Goal: Information Seeking & Learning: Learn about a topic

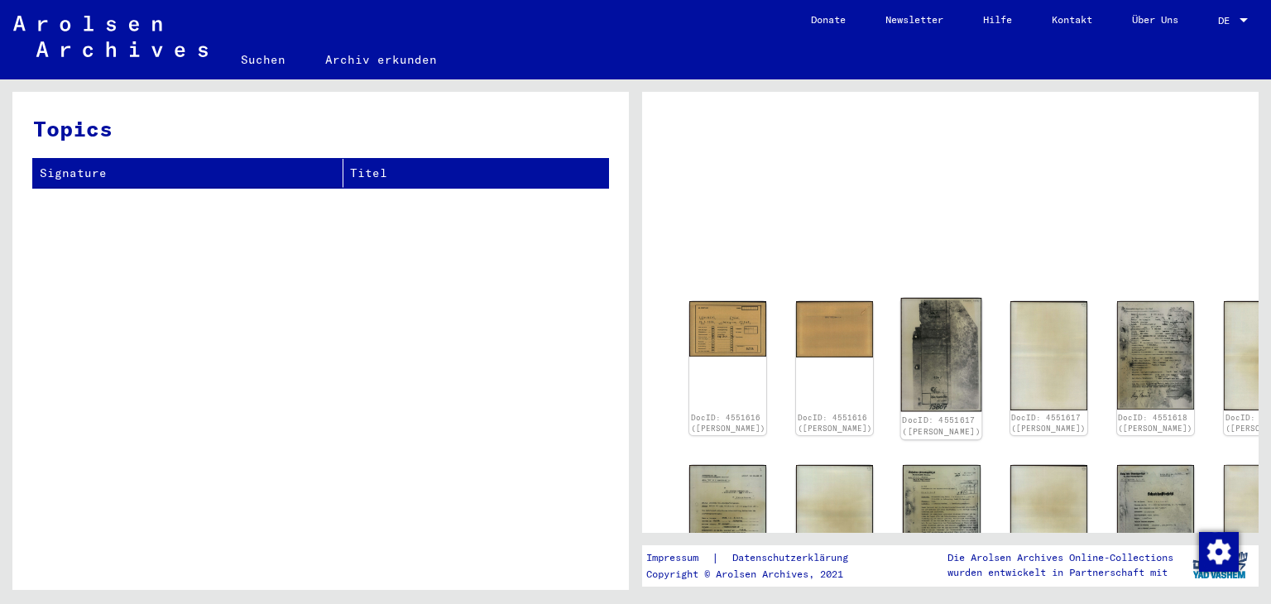
click at [901, 339] on img at bounding box center [941, 354] width 81 height 113
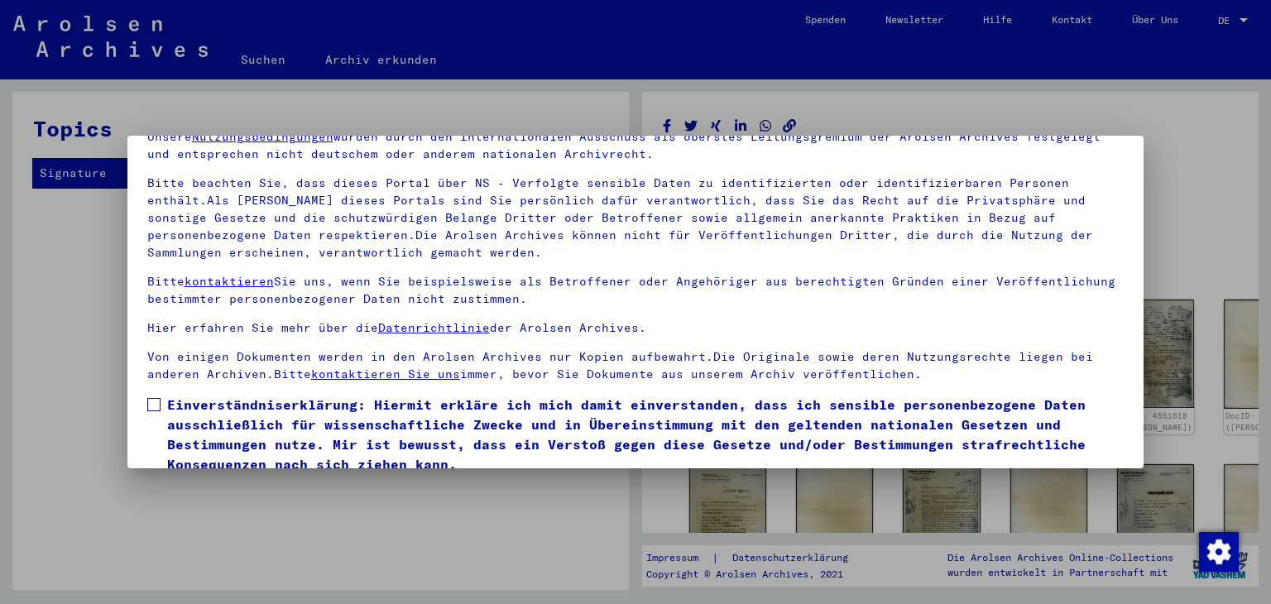
scroll to position [142, 0]
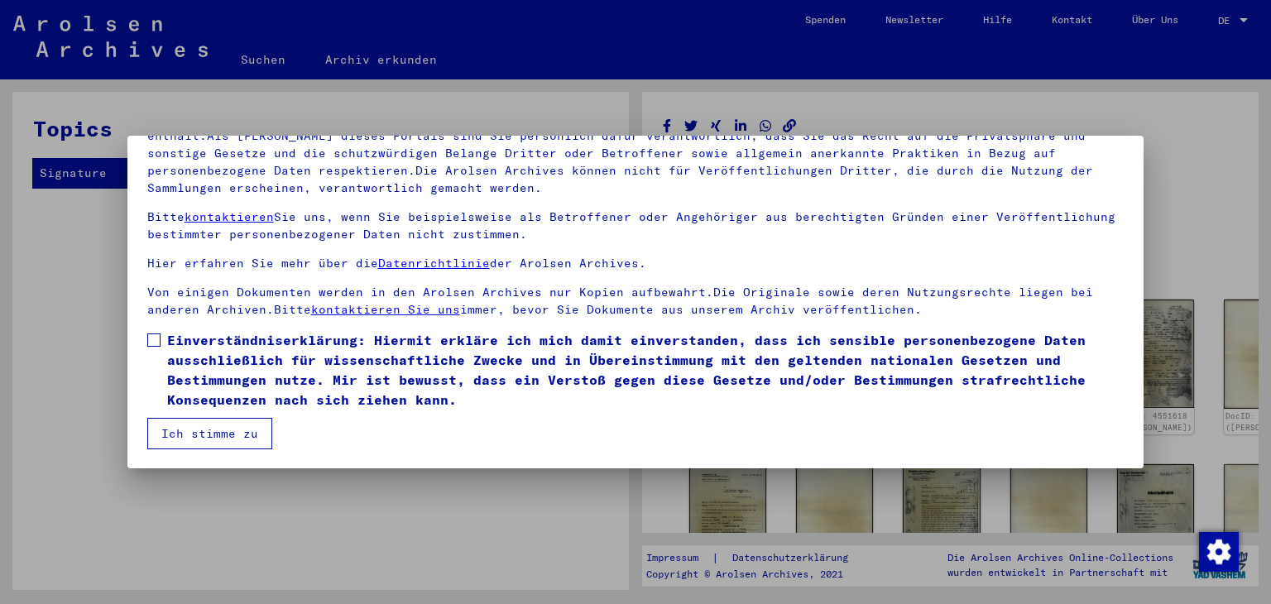
click at [156, 339] on span at bounding box center [153, 339] width 13 height 13
click at [195, 431] on button "Ich stimme zu" at bounding box center [209, 433] width 125 height 31
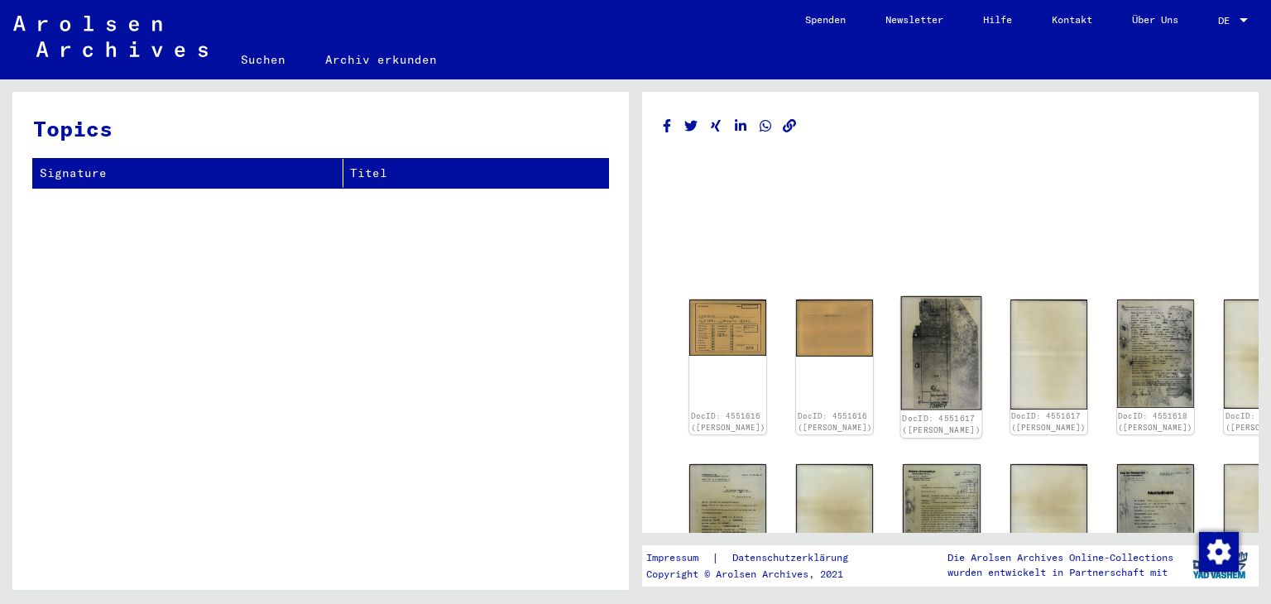
click at [910, 349] on img at bounding box center [941, 352] width 81 height 113
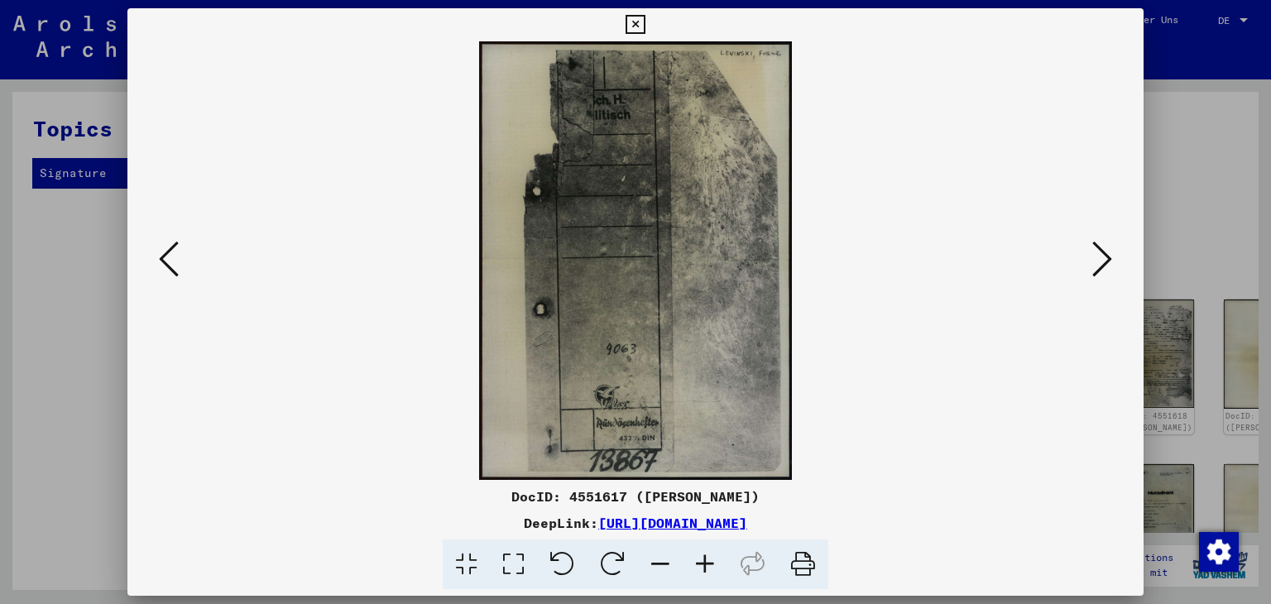
click at [1097, 257] on icon at bounding box center [1102, 259] width 20 height 40
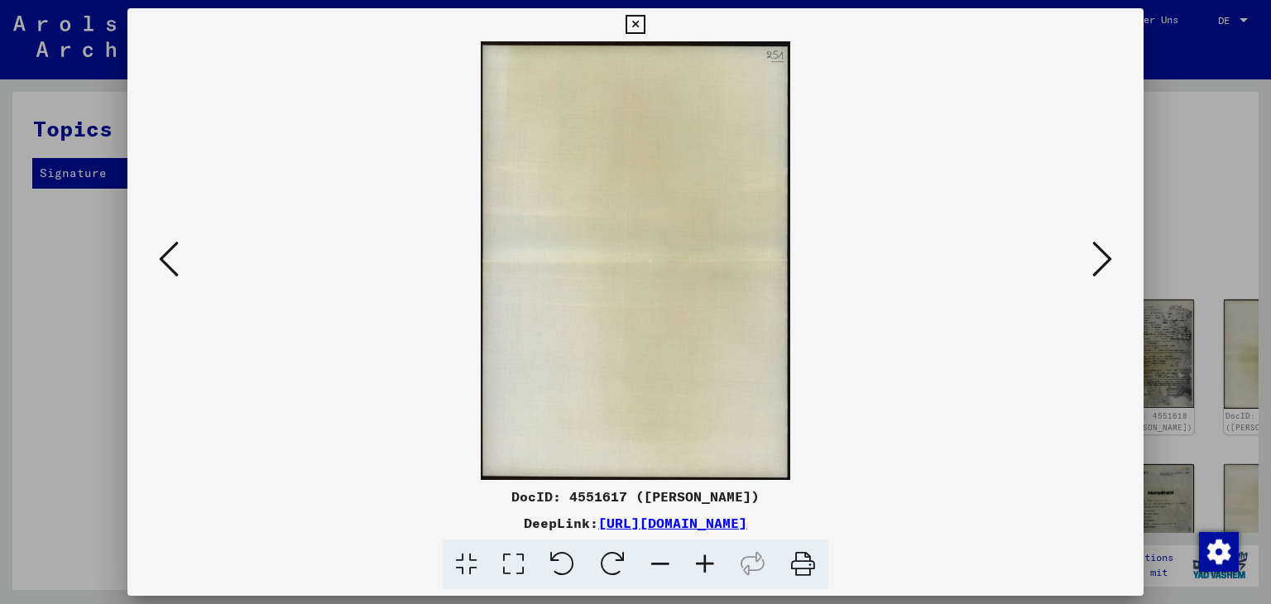
click at [1097, 257] on icon at bounding box center [1102, 259] width 20 height 40
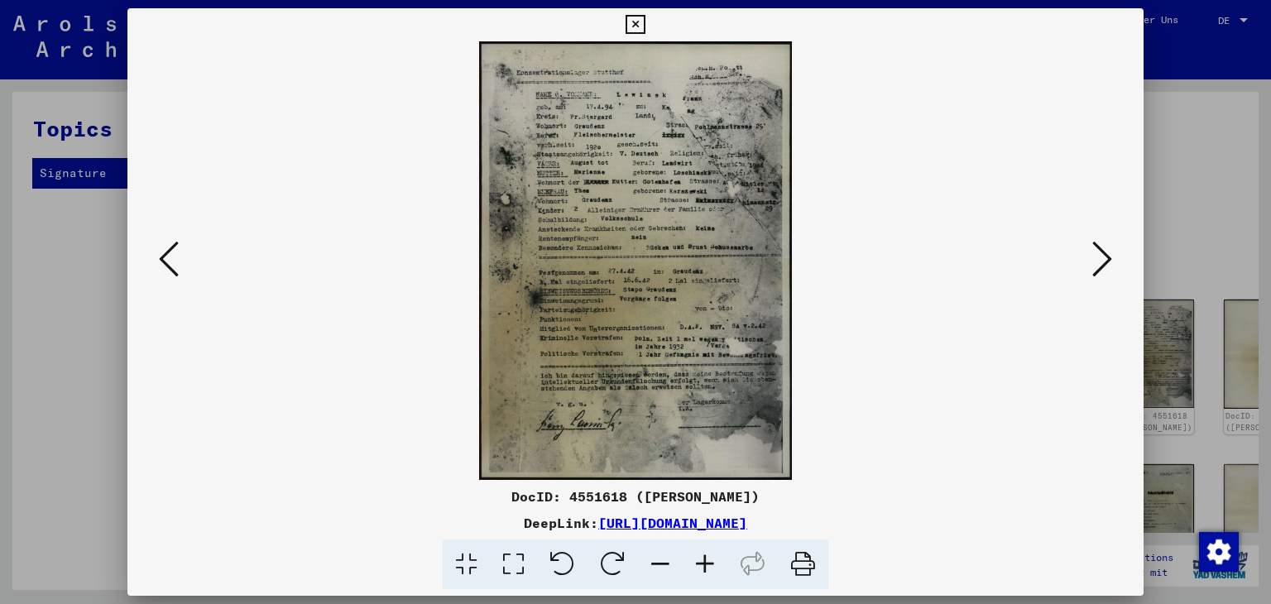
click at [1097, 257] on icon at bounding box center [1102, 259] width 20 height 40
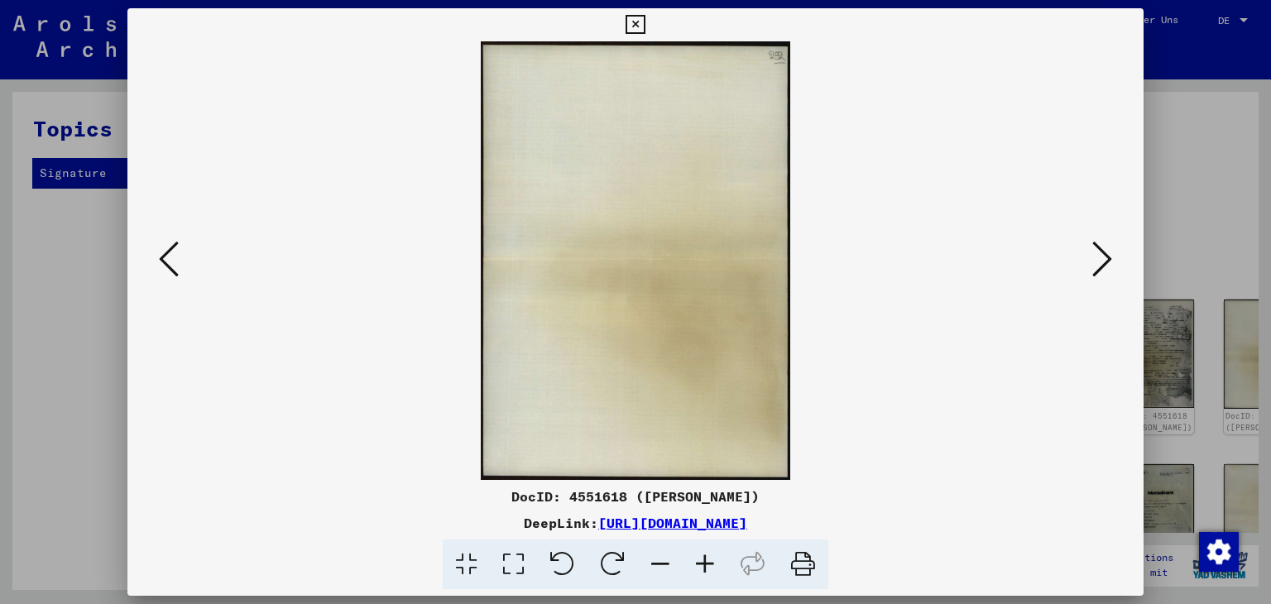
click at [1097, 257] on icon at bounding box center [1102, 259] width 20 height 40
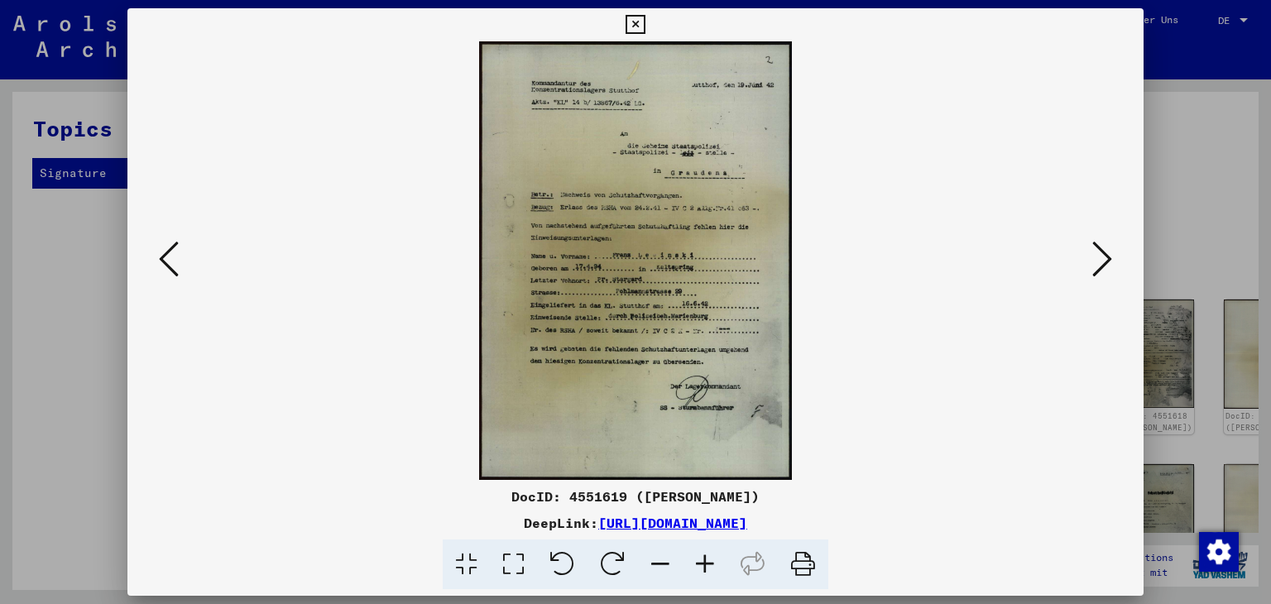
click at [1097, 257] on icon at bounding box center [1102, 259] width 20 height 40
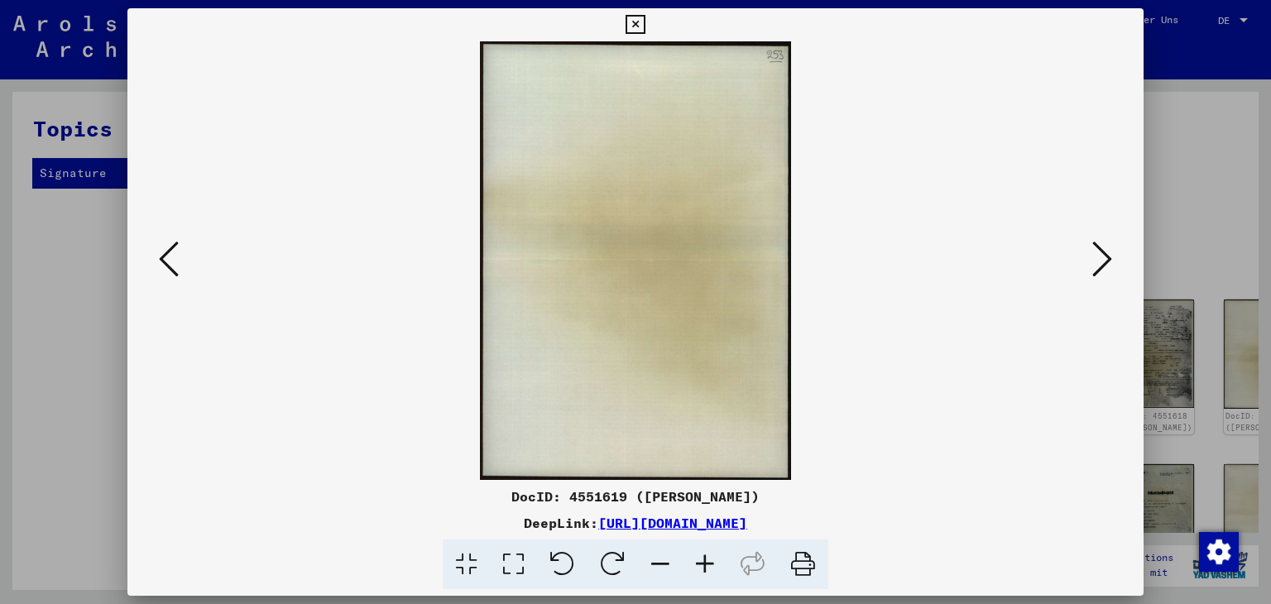
click at [1097, 257] on icon at bounding box center [1102, 259] width 20 height 40
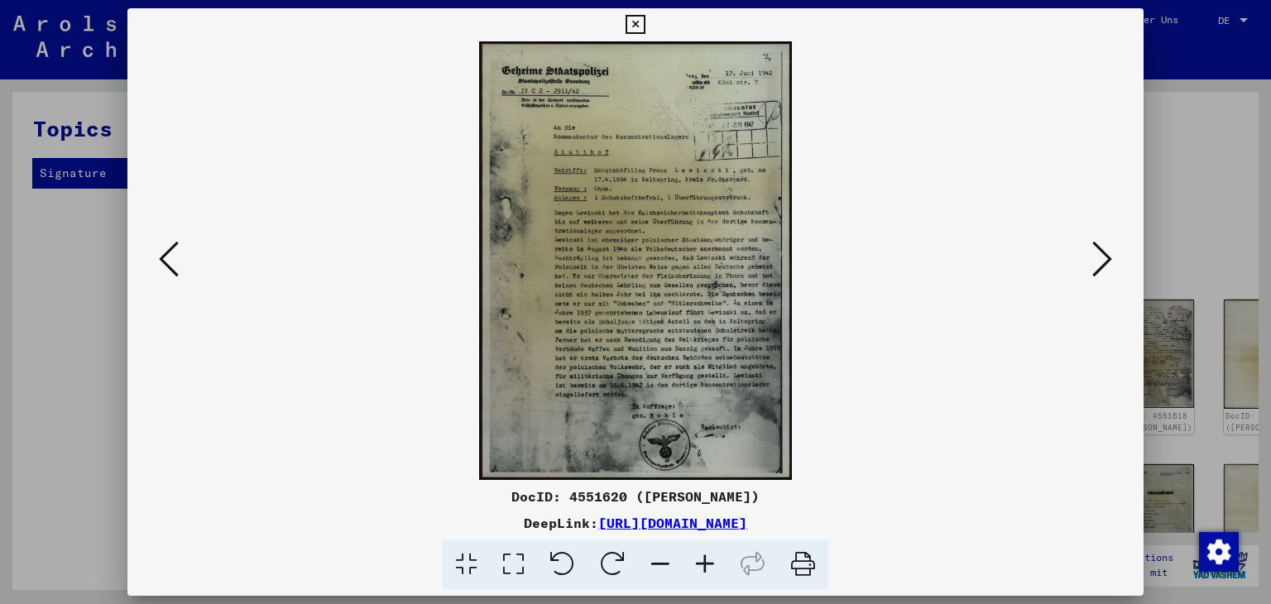
click at [1097, 257] on icon at bounding box center [1102, 259] width 20 height 40
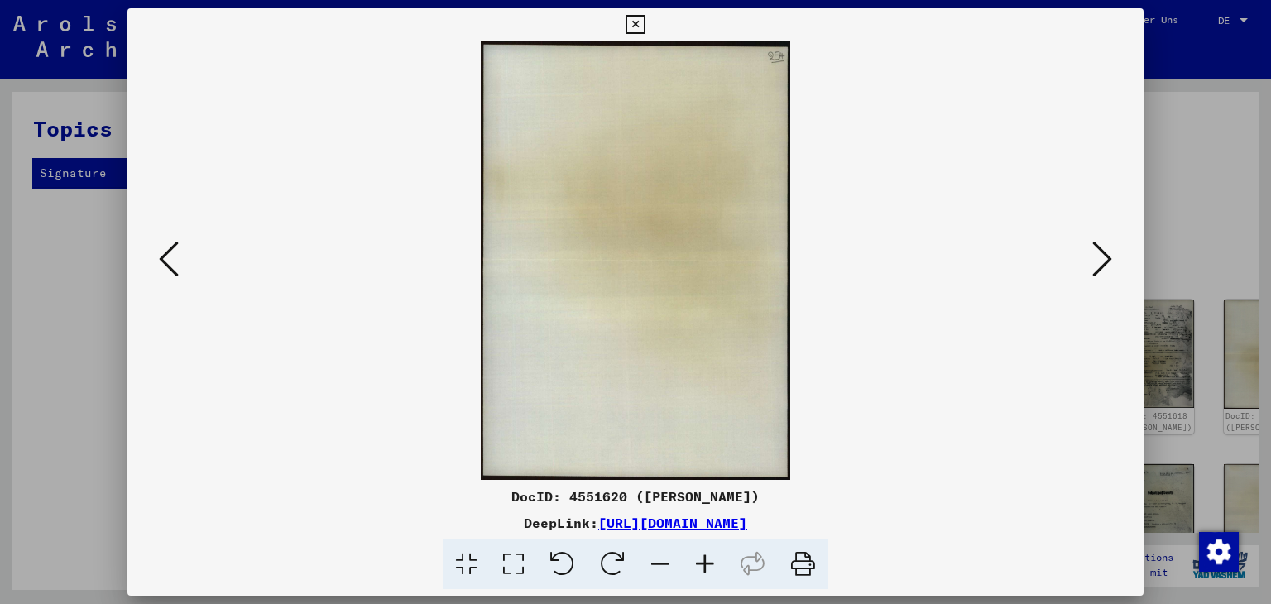
click at [1097, 257] on icon at bounding box center [1102, 259] width 20 height 40
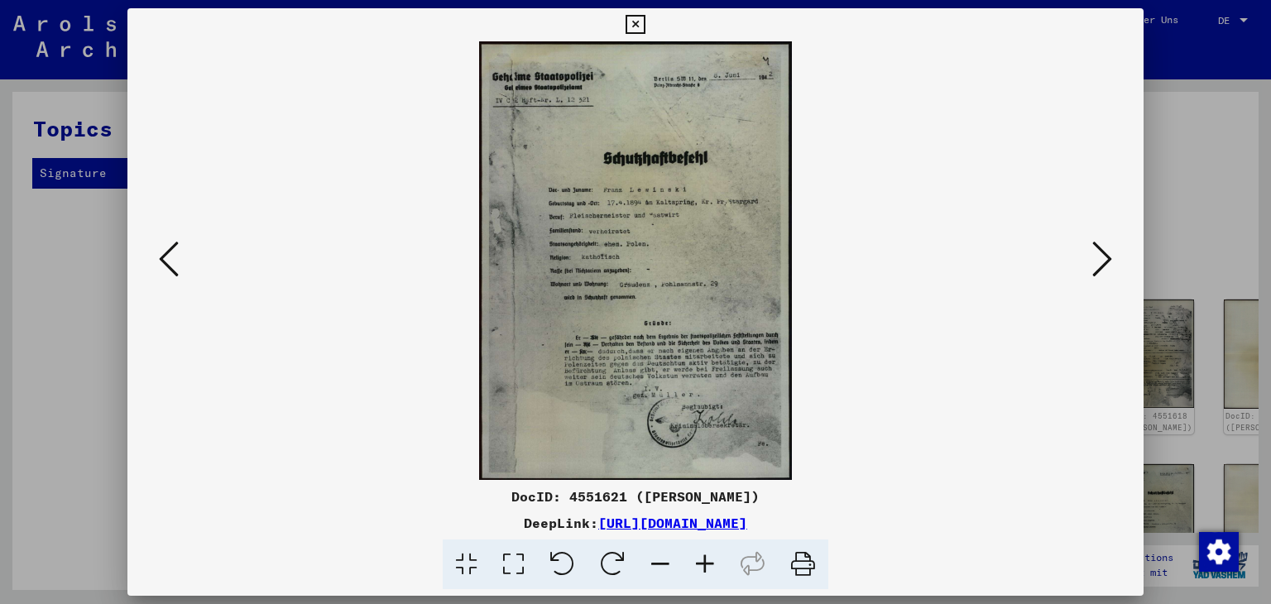
click at [1097, 257] on icon at bounding box center [1102, 259] width 20 height 40
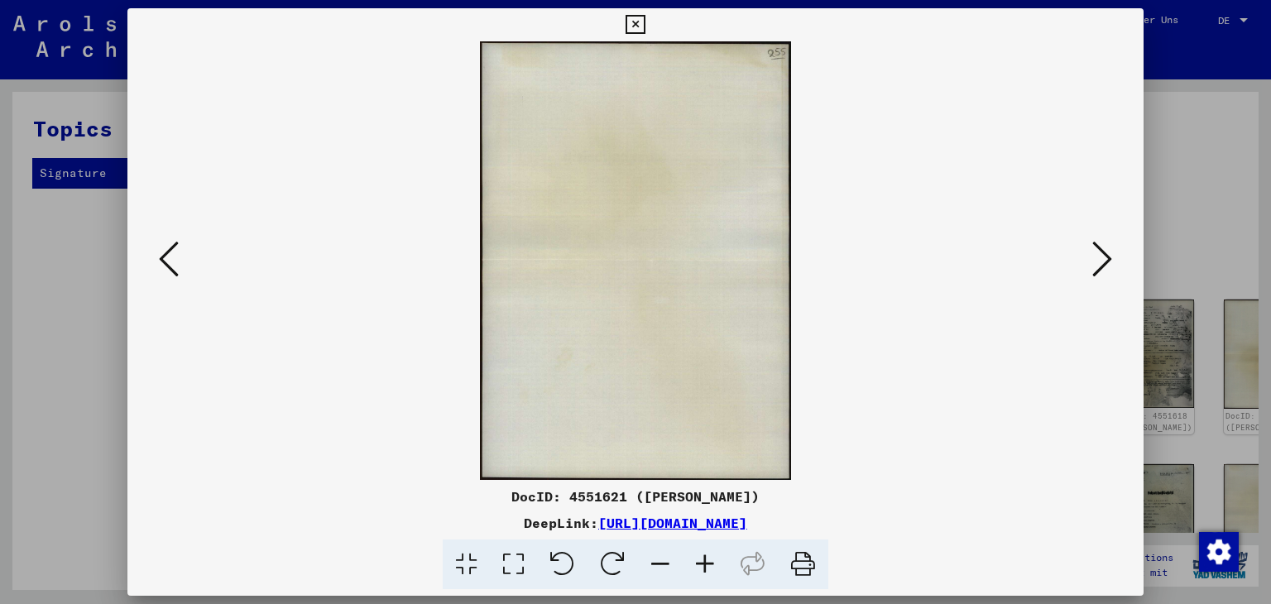
click at [1097, 257] on icon at bounding box center [1102, 259] width 20 height 40
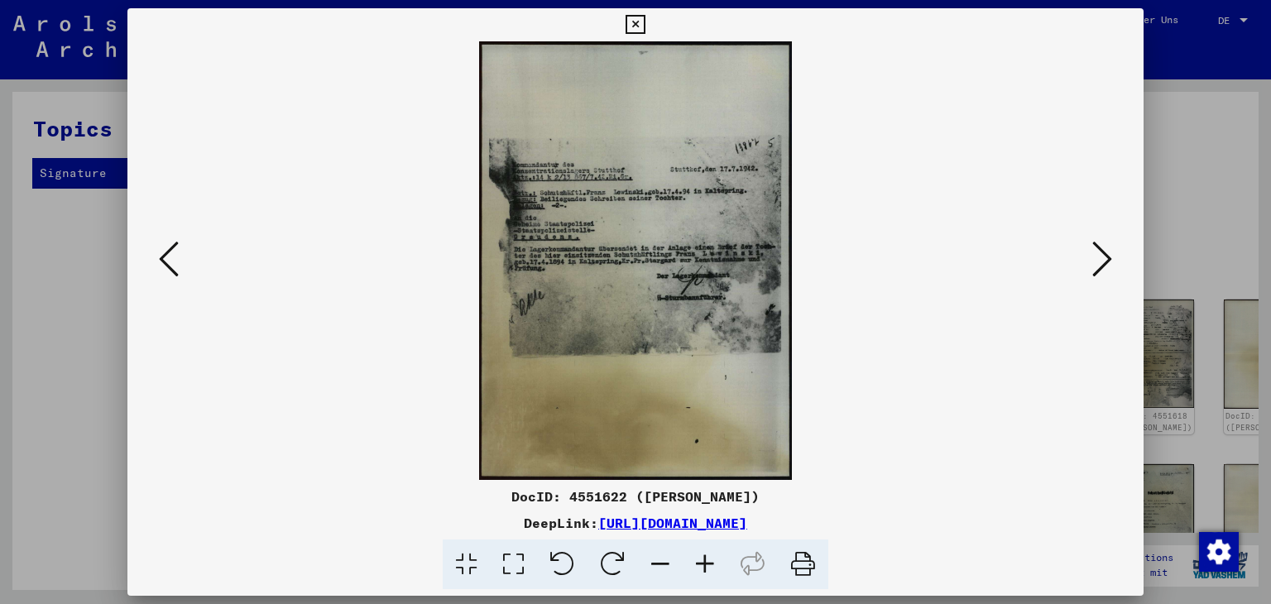
click at [1097, 257] on icon at bounding box center [1102, 259] width 20 height 40
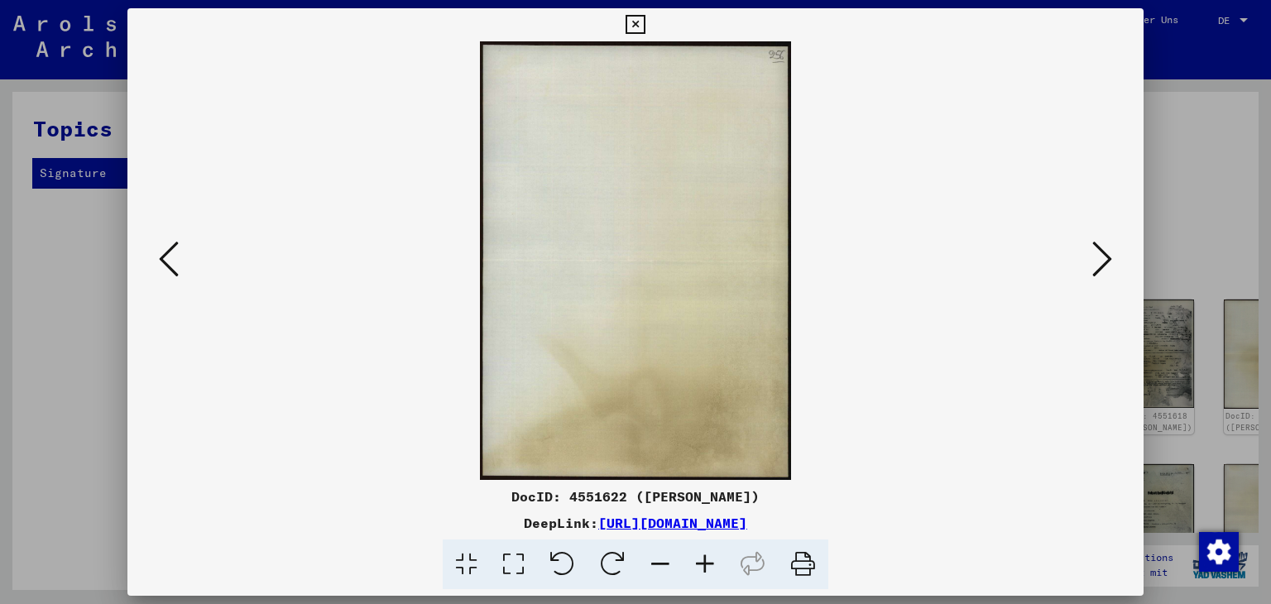
click at [1097, 257] on icon at bounding box center [1102, 259] width 20 height 40
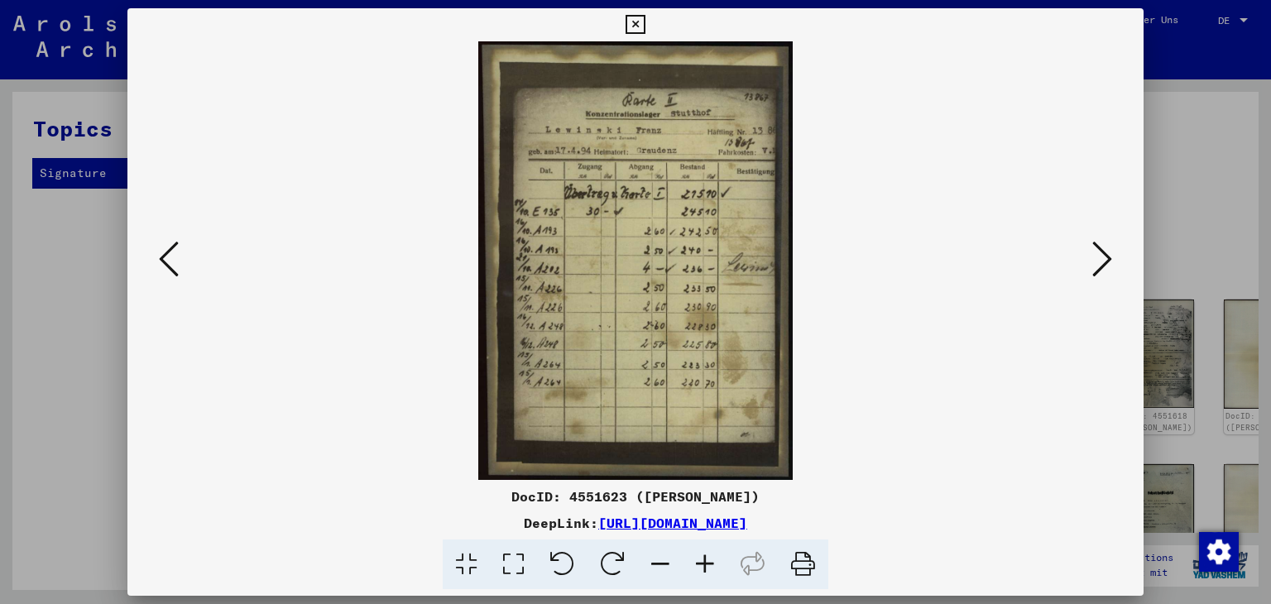
click at [1097, 257] on icon at bounding box center [1102, 259] width 20 height 40
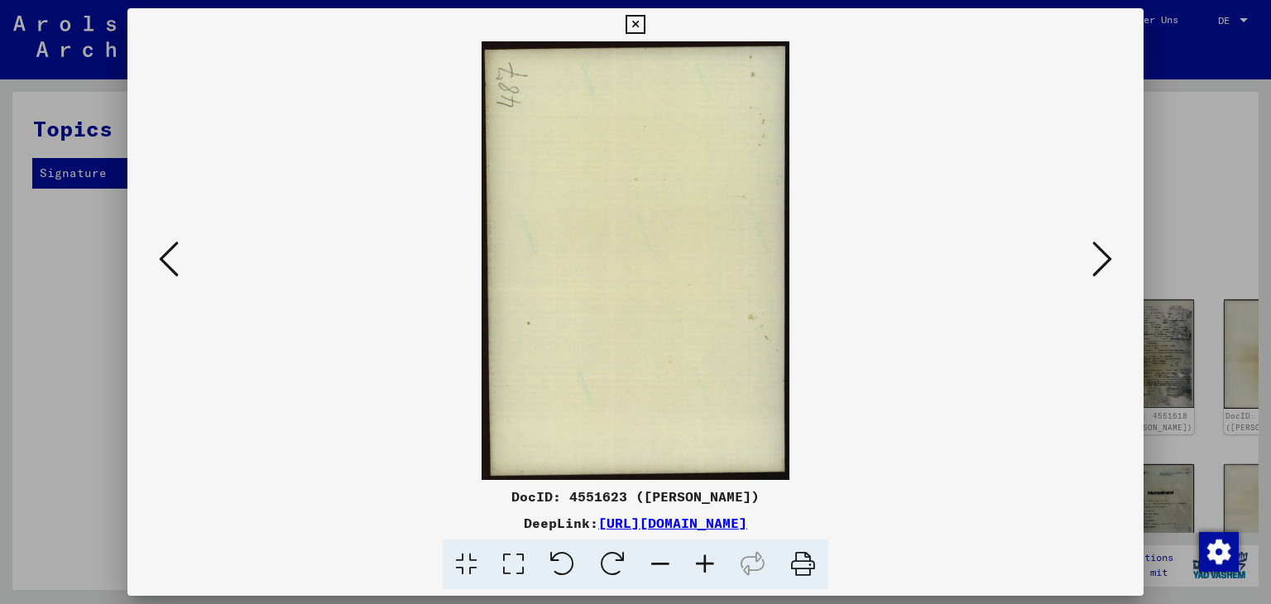
click at [1097, 257] on icon at bounding box center [1102, 259] width 20 height 40
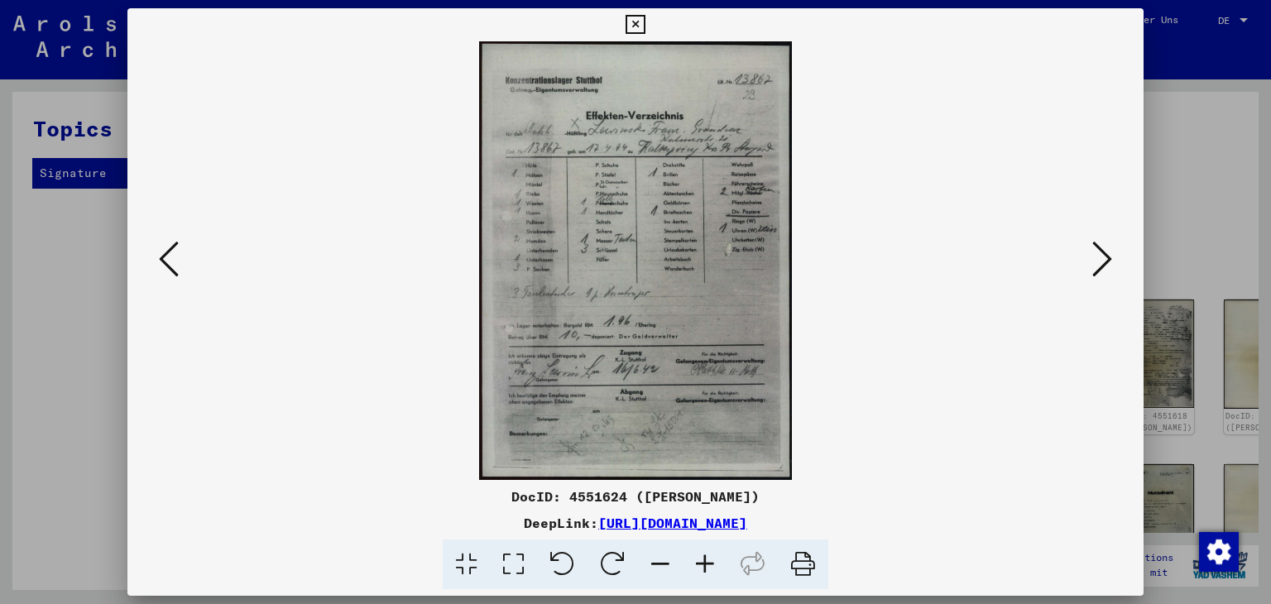
click at [1097, 257] on icon at bounding box center [1102, 259] width 20 height 40
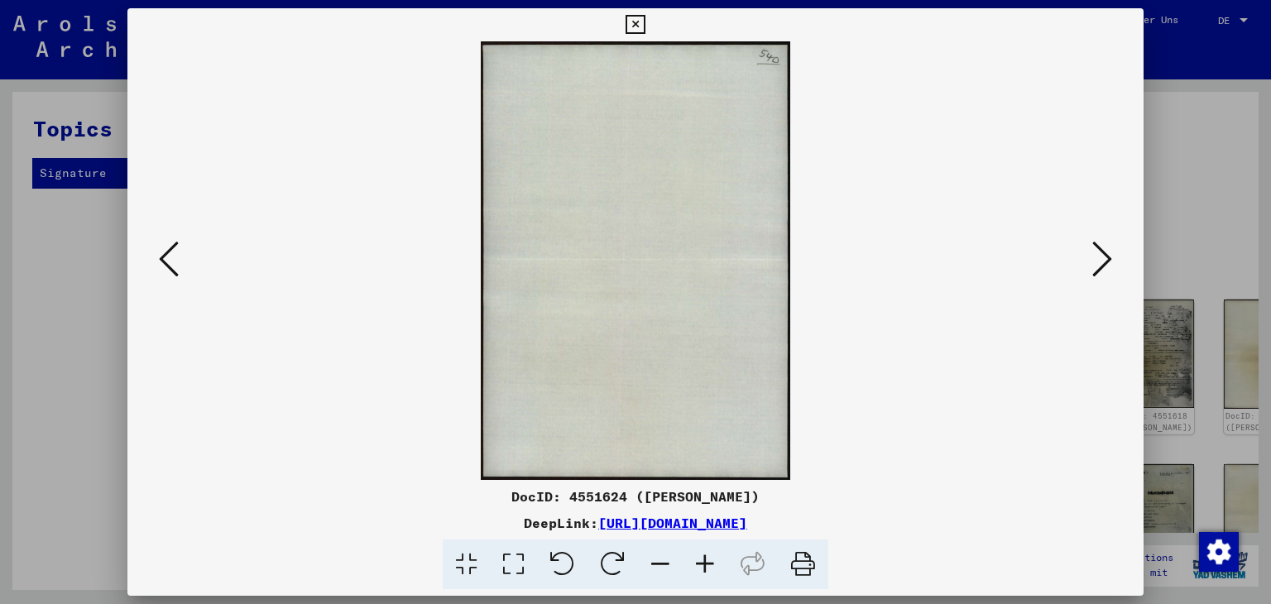
click at [1097, 257] on icon at bounding box center [1102, 259] width 20 height 40
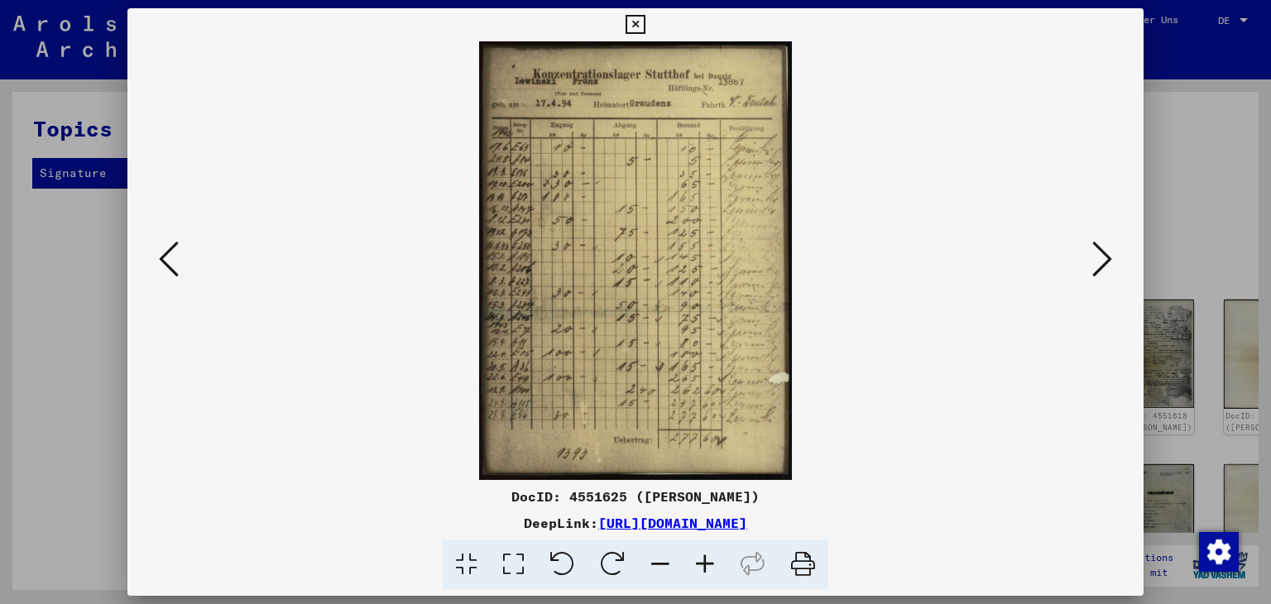
click at [1097, 257] on icon at bounding box center [1102, 259] width 20 height 40
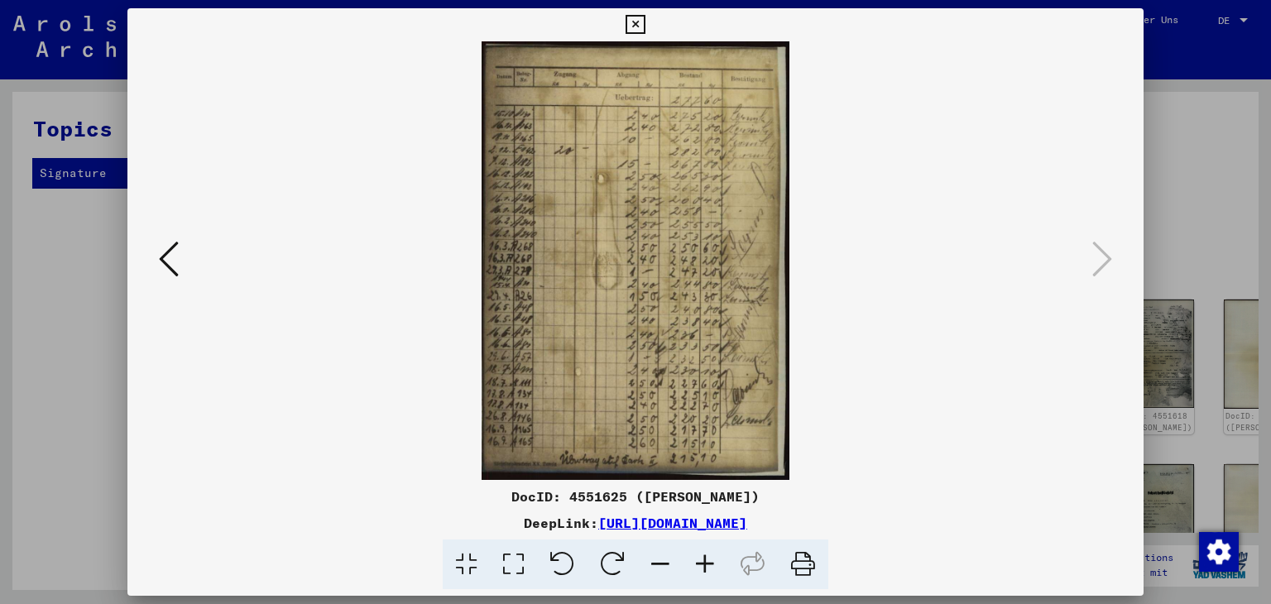
click at [1162, 50] on div at bounding box center [635, 302] width 1271 height 604
